Goal: Task Accomplishment & Management: Use online tool/utility

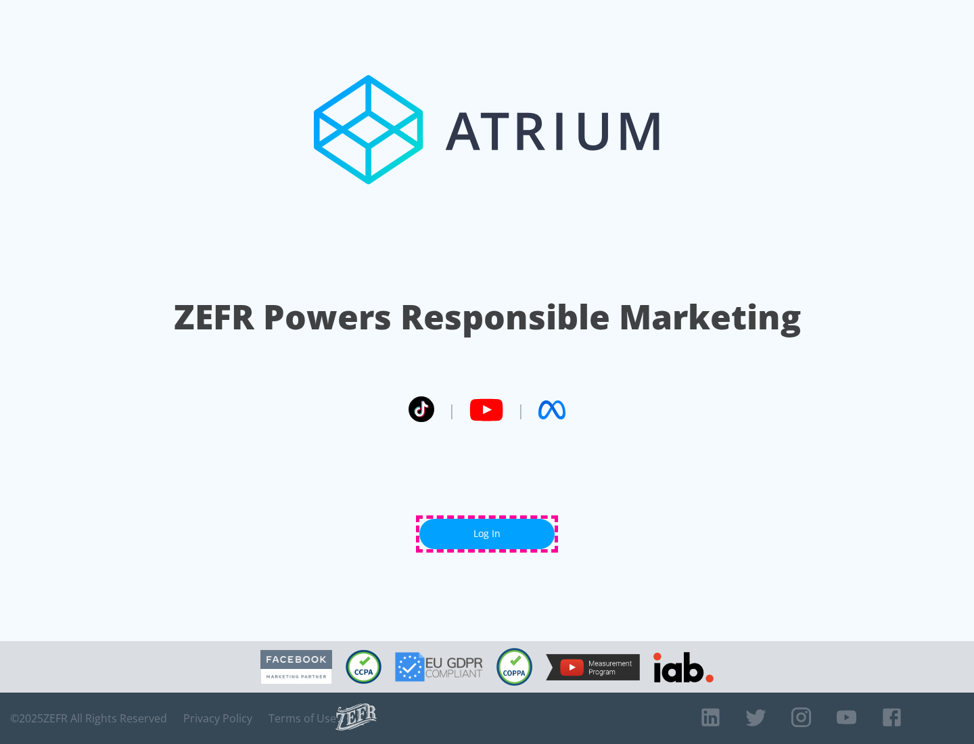
click at [487, 534] on link "Log In" at bounding box center [486, 534] width 135 height 30
